Goal: Task Accomplishment & Management: Complete application form

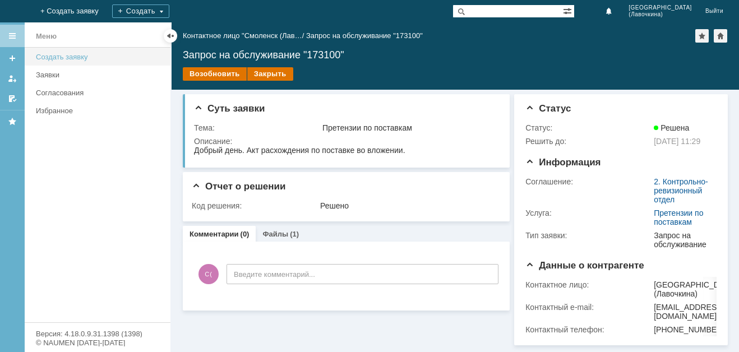
click at [75, 55] on div "Создать заявку" at bounding box center [100, 57] width 128 height 8
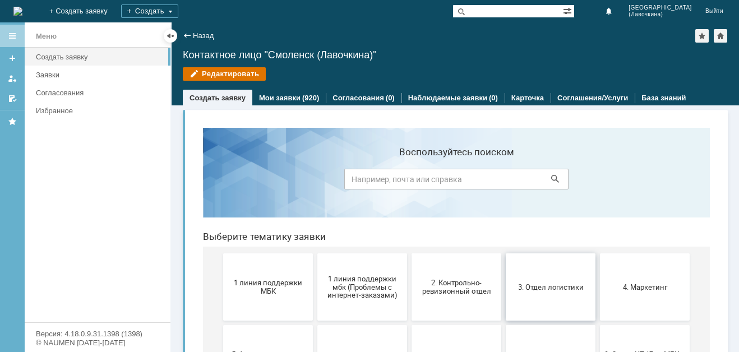
click at [546, 286] on span "3. Отдел логистики" at bounding box center [550, 286] width 83 height 8
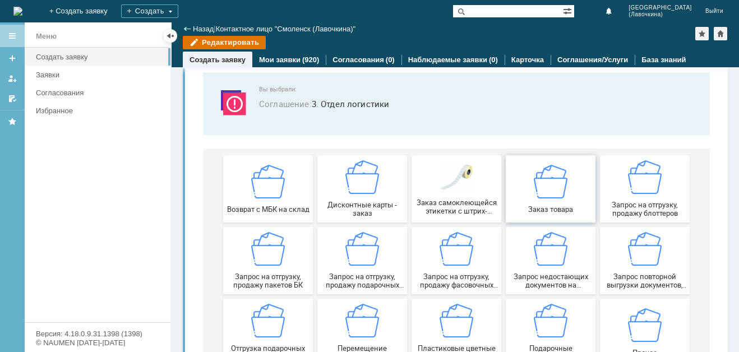
scroll to position [112, 0]
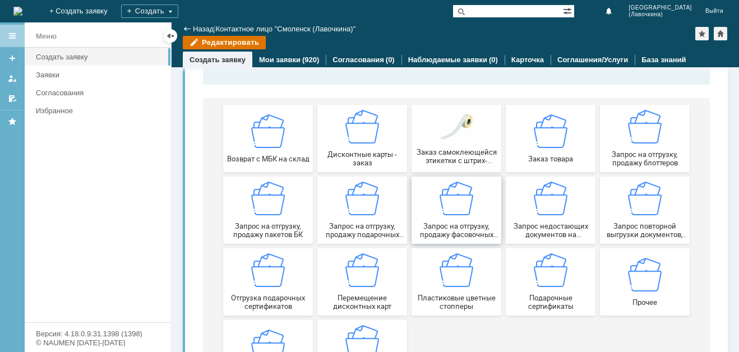
click at [448, 224] on span "Запрос на отгрузку, продажу фасовочных пакетов" at bounding box center [456, 230] width 83 height 17
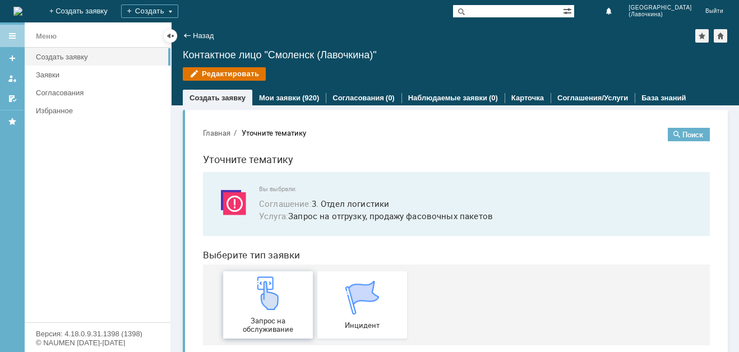
click at [254, 309] on img at bounding box center [268, 293] width 34 height 34
click at [286, 101] on link "Мои заявки" at bounding box center [279, 98] width 41 height 8
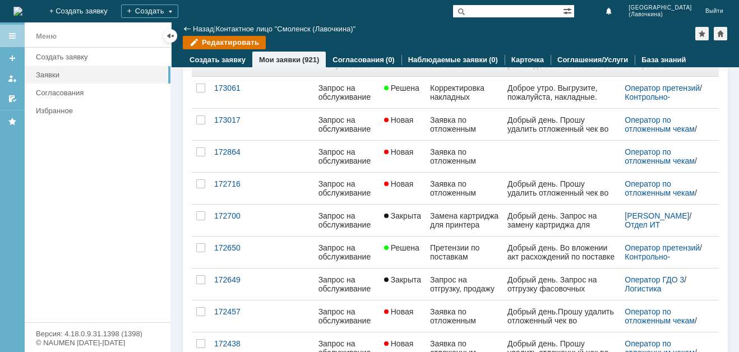
scroll to position [168, 0]
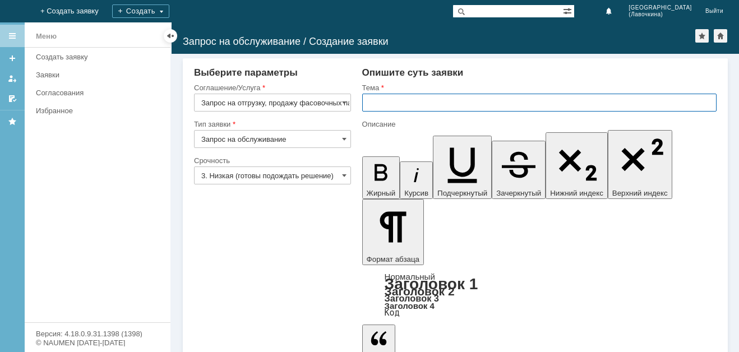
paste input "Запрос на отгрузку, продажу фасовочных пакетов"
type input "Запрос на отгрузку, продажу фасовочных пакетов"
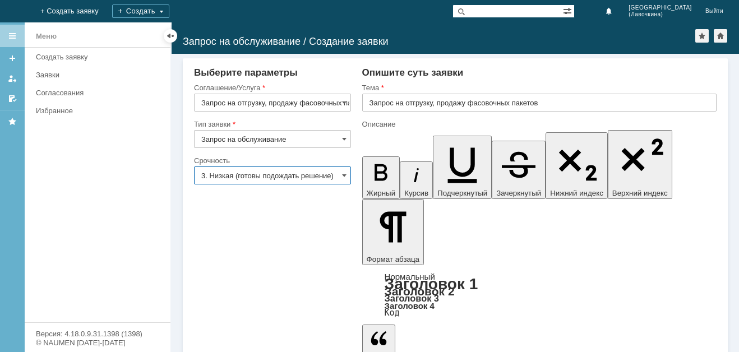
click at [338, 178] on input "3. Низкая (готовы подождать решение)" at bounding box center [272, 175] width 157 height 18
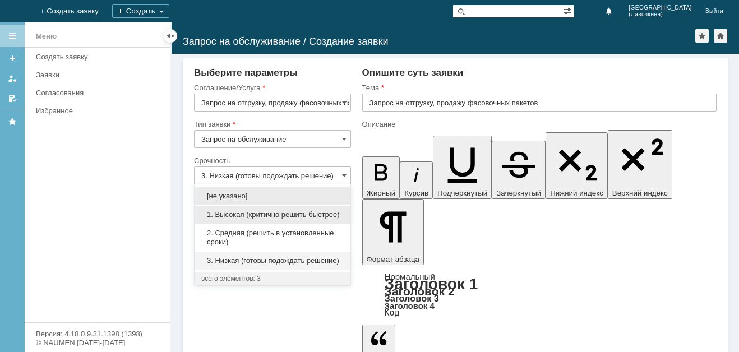
click at [282, 218] on span "1. Высокая (критично решить быстрее)" at bounding box center [272, 214] width 142 height 9
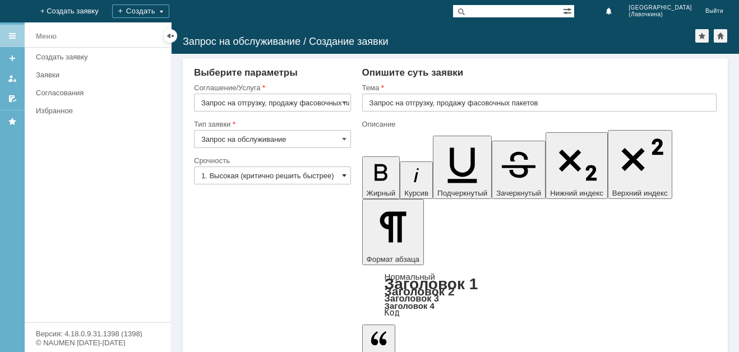
click at [345, 177] on span at bounding box center [344, 175] width 4 height 9
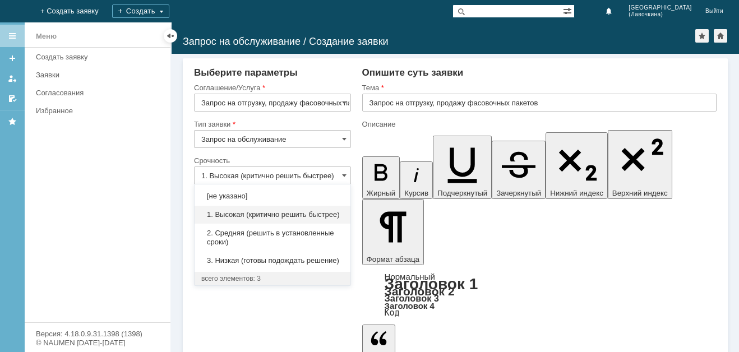
click at [285, 216] on span "1. Высокая (критично решить быстрее)" at bounding box center [272, 214] width 142 height 9
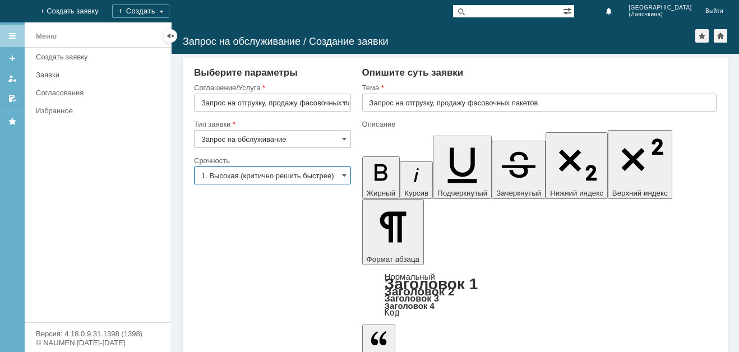
type input "1. Высокая (критично решить быстрее)"
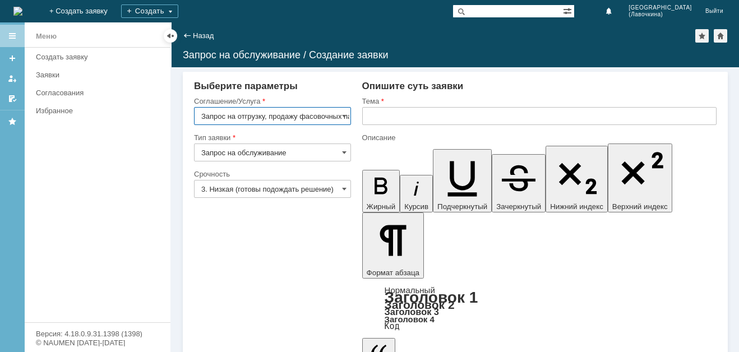
scroll to position [0, 24]
